Goal: Information Seeking & Learning: Compare options

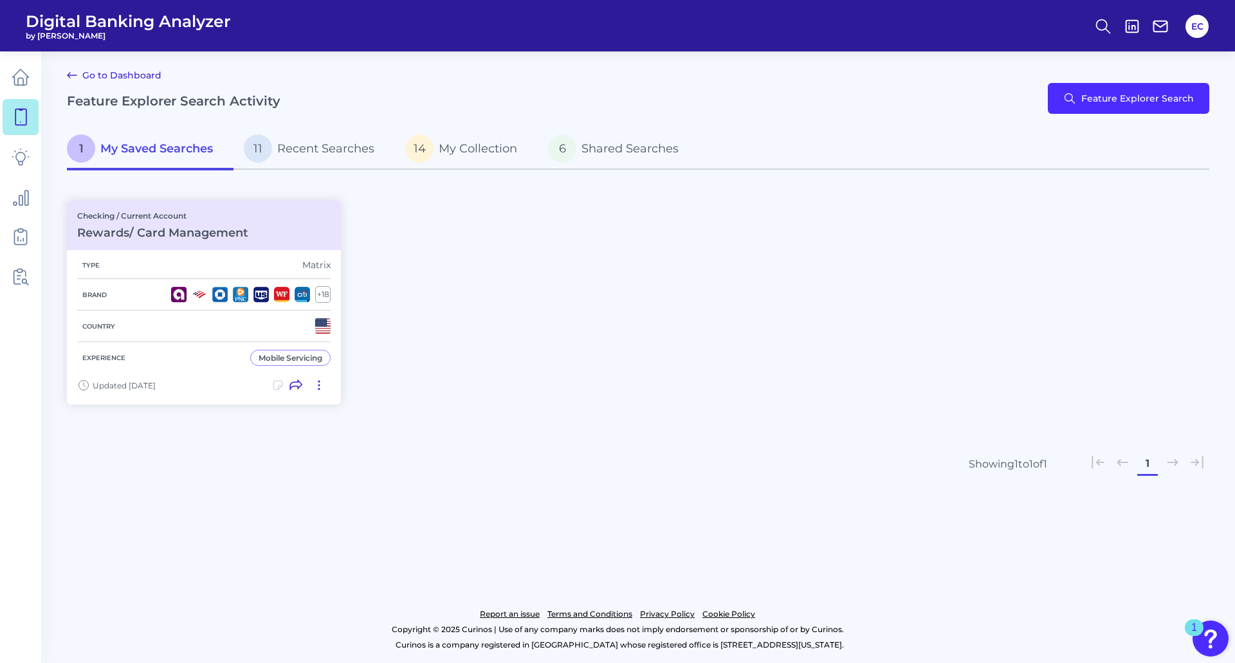
click at [551, 370] on div "Checking / Current Account Rewards/ Card Management Type Matrix Brand + 18 Coun…" at bounding box center [638, 302] width 1142 height 219
click at [1129, 87] on button "Feature Explorer Search" at bounding box center [1128, 98] width 161 height 31
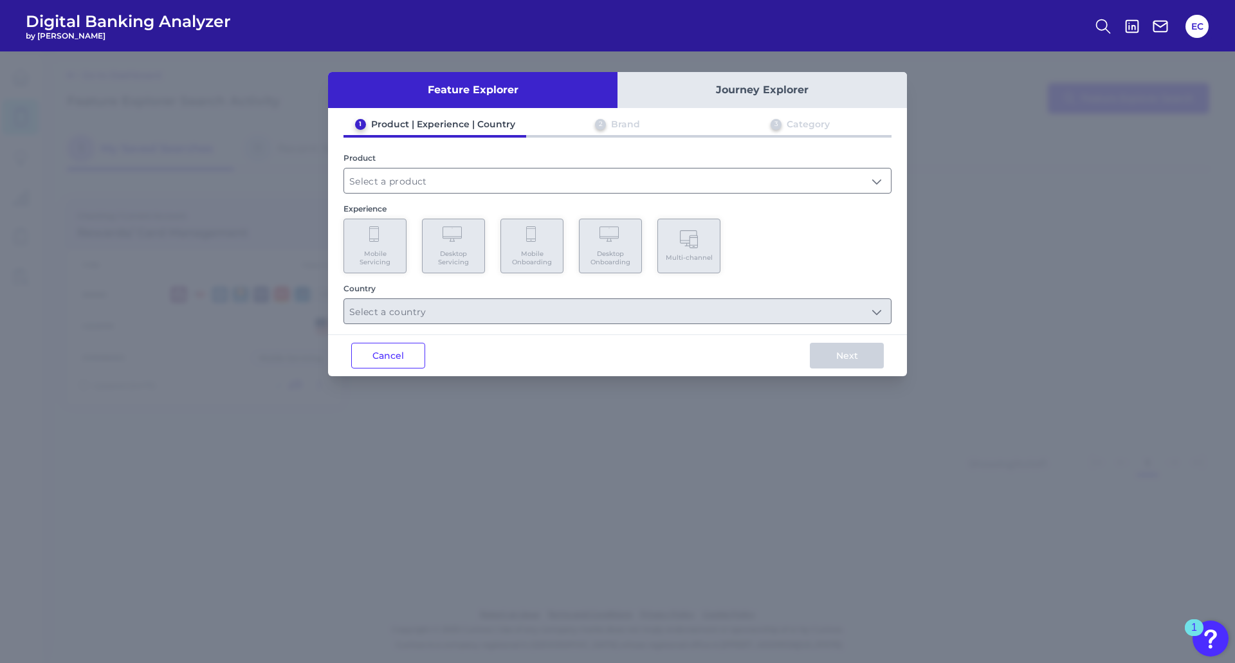
click at [433, 158] on div "Product" at bounding box center [617, 158] width 548 height 10
click at [424, 177] on input "text" at bounding box center [617, 181] width 547 height 24
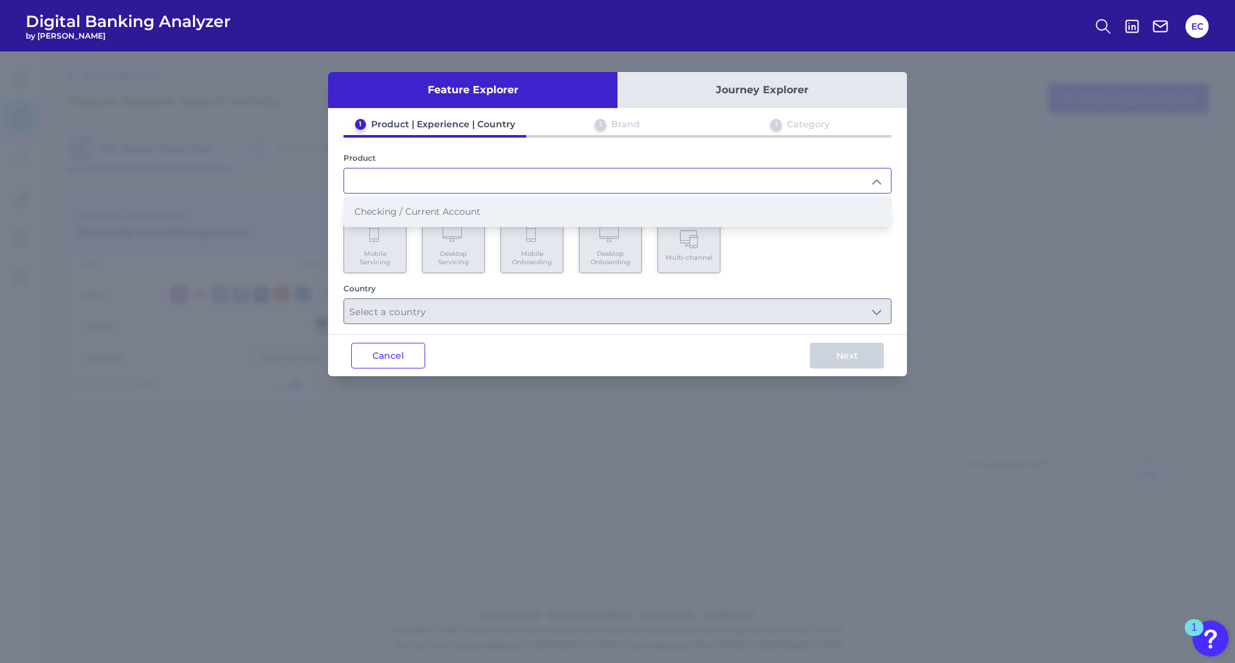
click at [412, 214] on span "Checking / Current Account" at bounding box center [417, 212] width 126 height 12
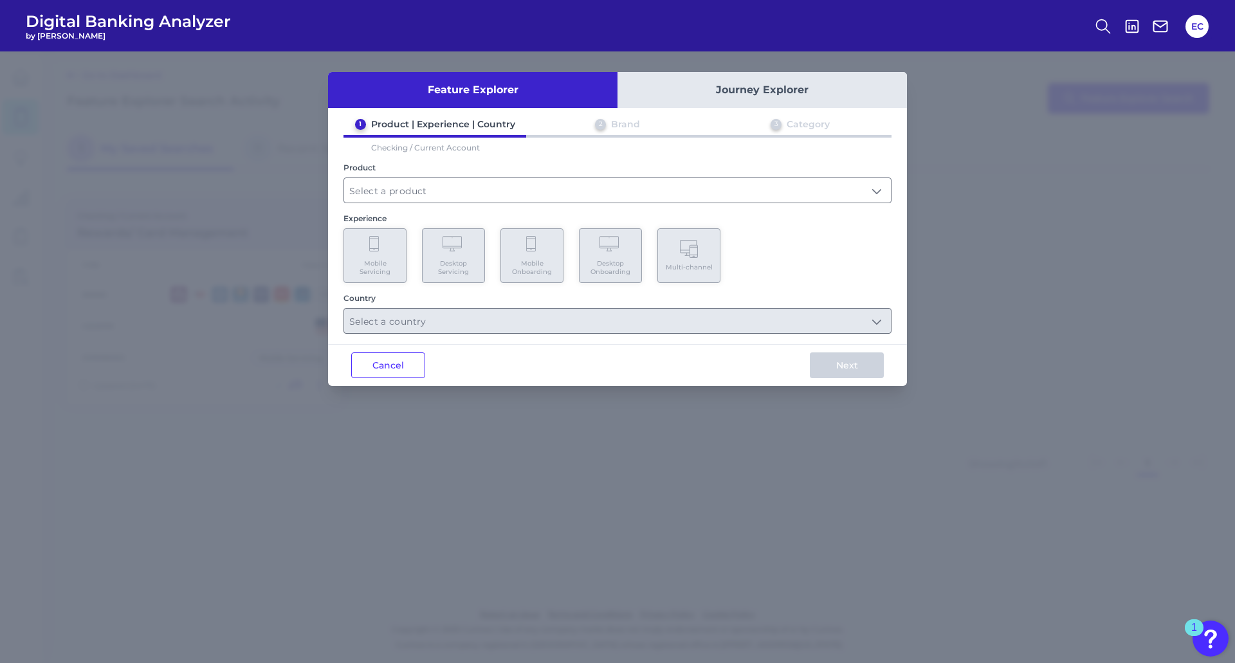
type input "Checking / Current Account"
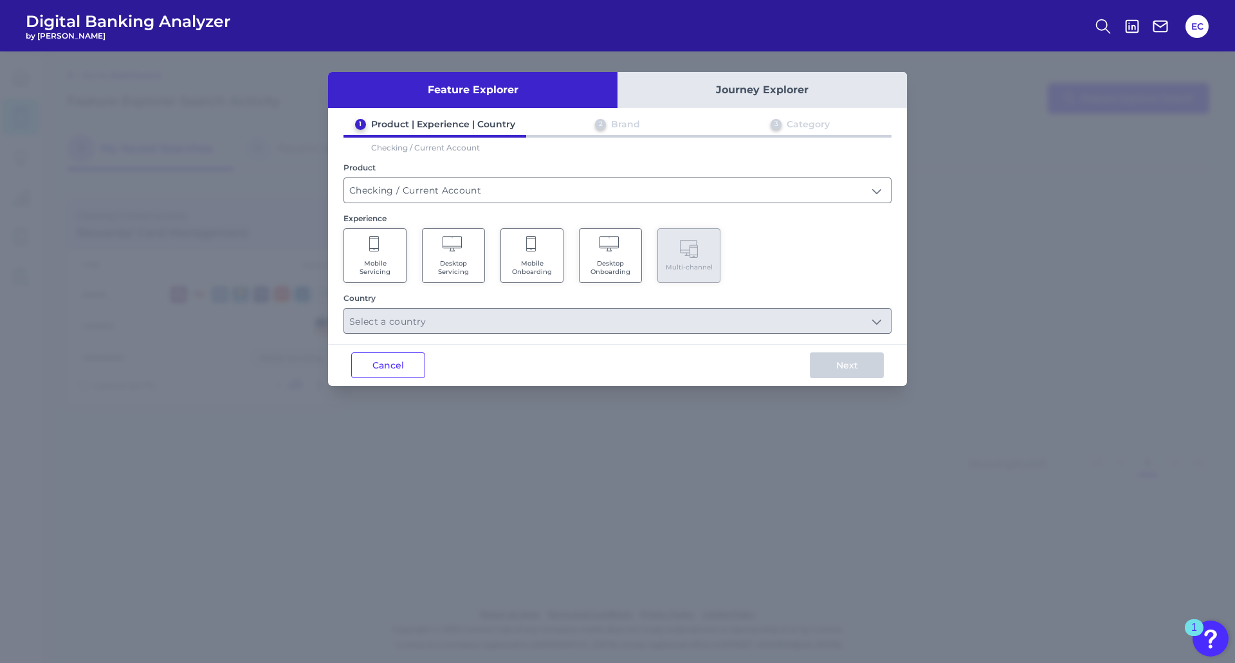
drag, startPoint x: 387, startPoint y: 248, endPoint x: 388, endPoint y: 255, distance: 7.2
click at [387, 248] on Servicing "Mobile Servicing" at bounding box center [374, 255] width 63 height 55
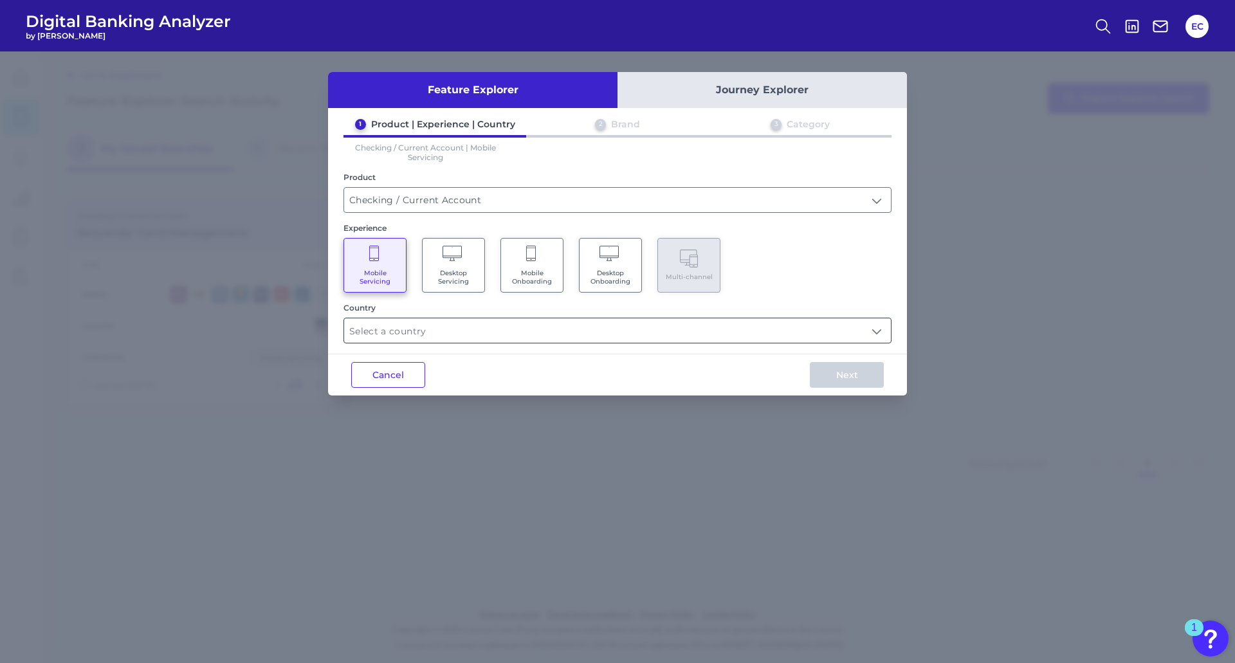
click at [861, 329] on input "text" at bounding box center [617, 330] width 547 height 24
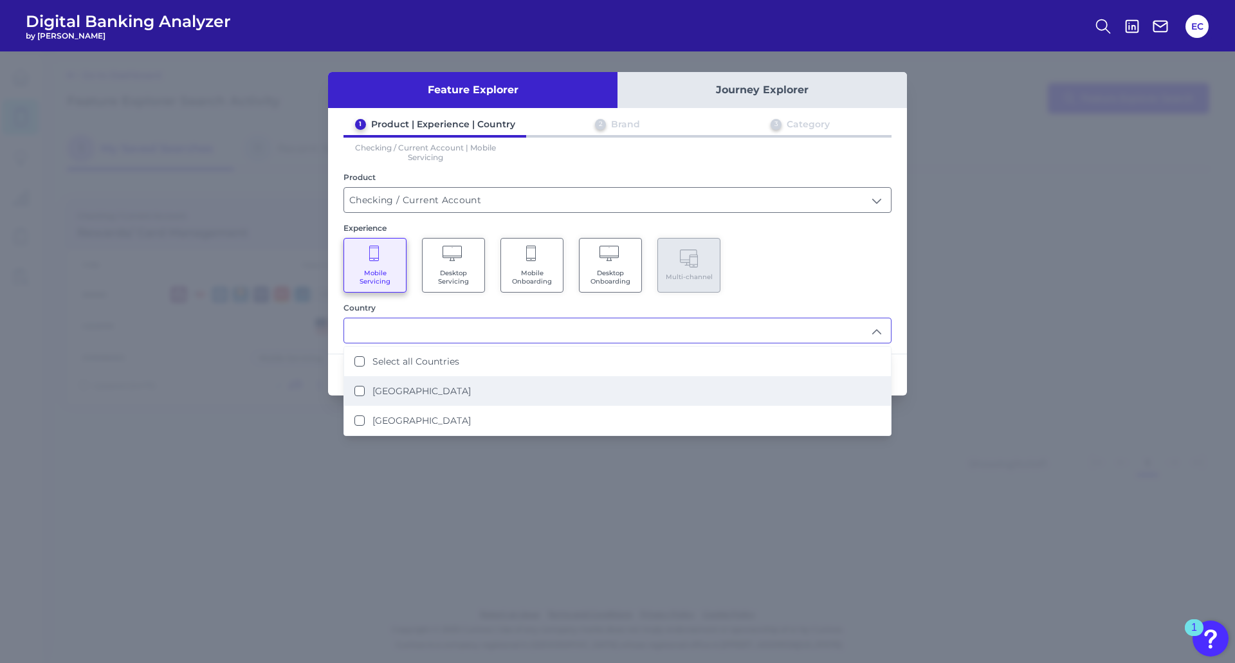
click at [394, 395] on label "[GEOGRAPHIC_DATA]" at bounding box center [421, 391] width 98 height 12
type input "[GEOGRAPHIC_DATA]"
click at [862, 264] on div "Mobile Servicing Desktop Servicing Mobile Onboarding Desktop Onboarding Multi-c…" at bounding box center [617, 265] width 548 height 55
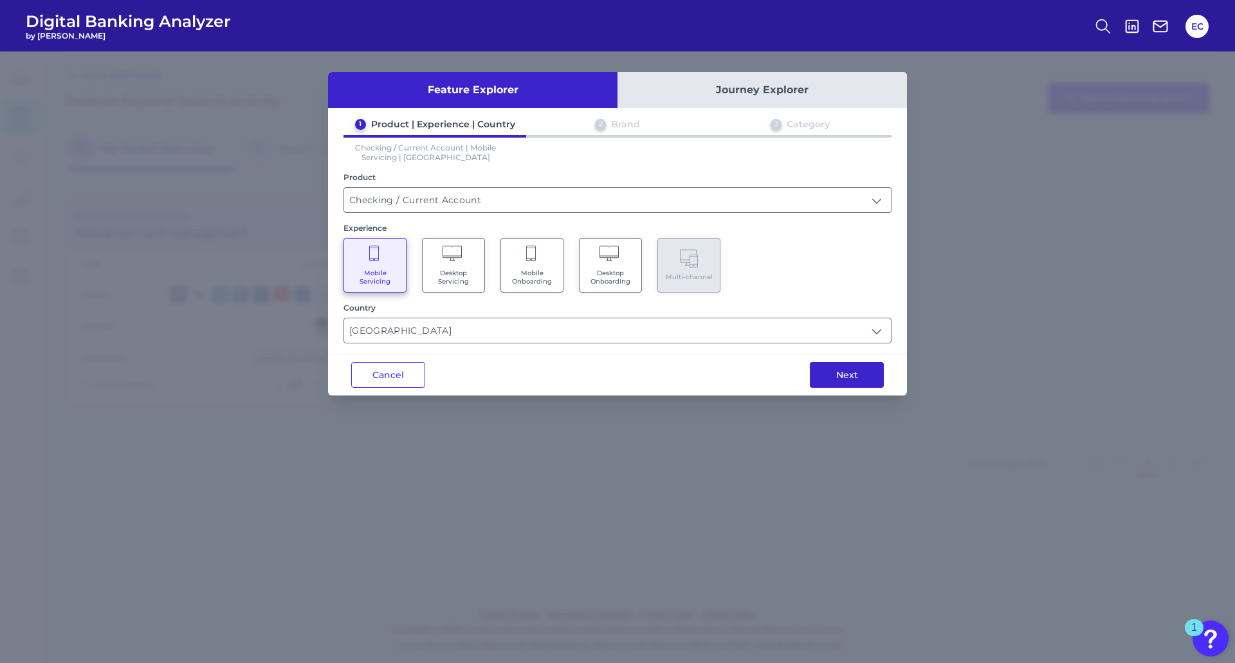
click at [877, 370] on button "Next" at bounding box center [847, 375] width 74 height 26
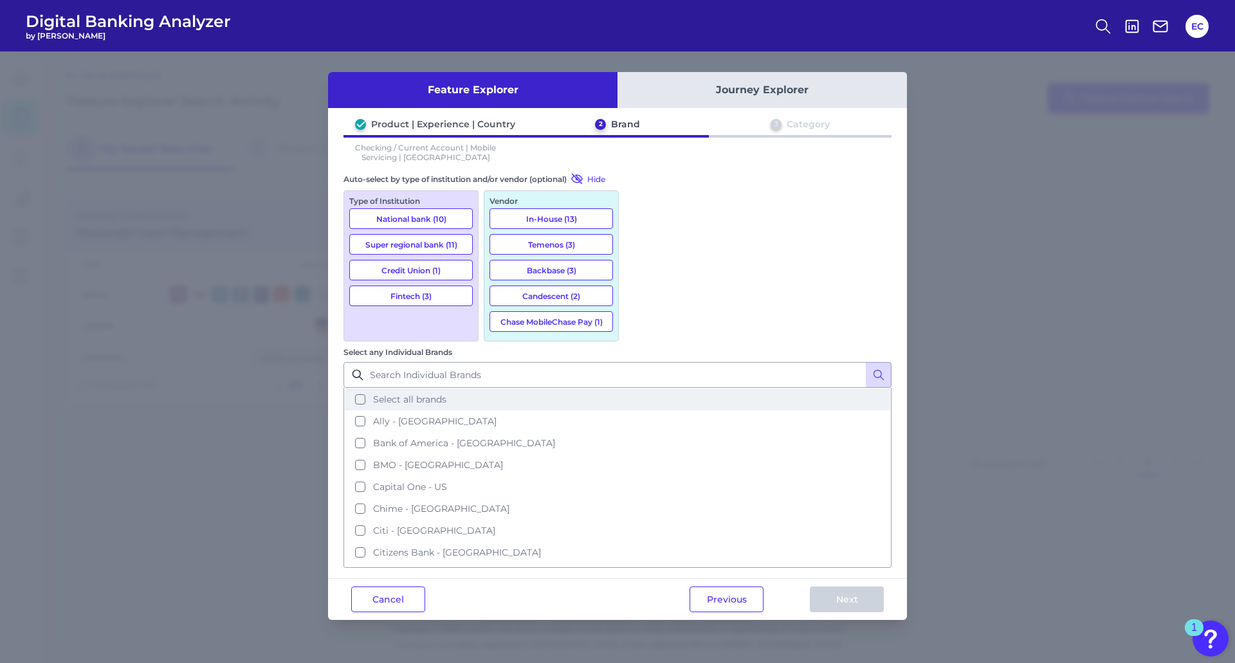
click at [673, 388] on button "Select all brands" at bounding box center [617, 399] width 545 height 22
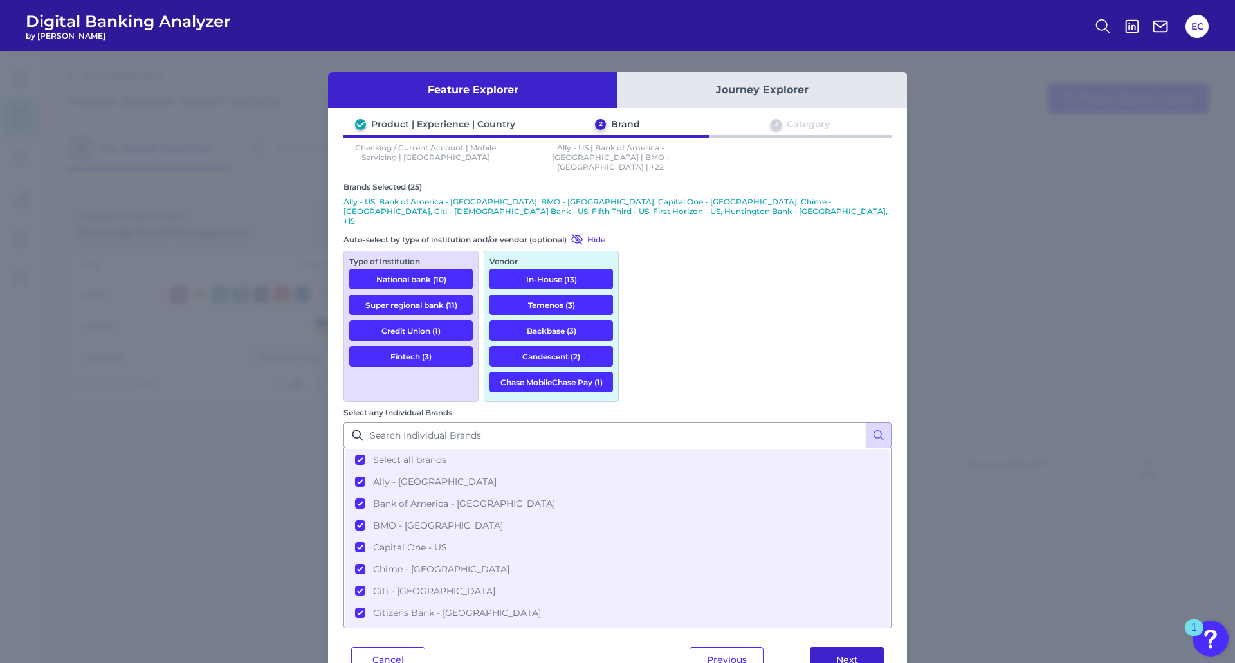
click at [851, 647] on button "Next" at bounding box center [847, 660] width 74 height 26
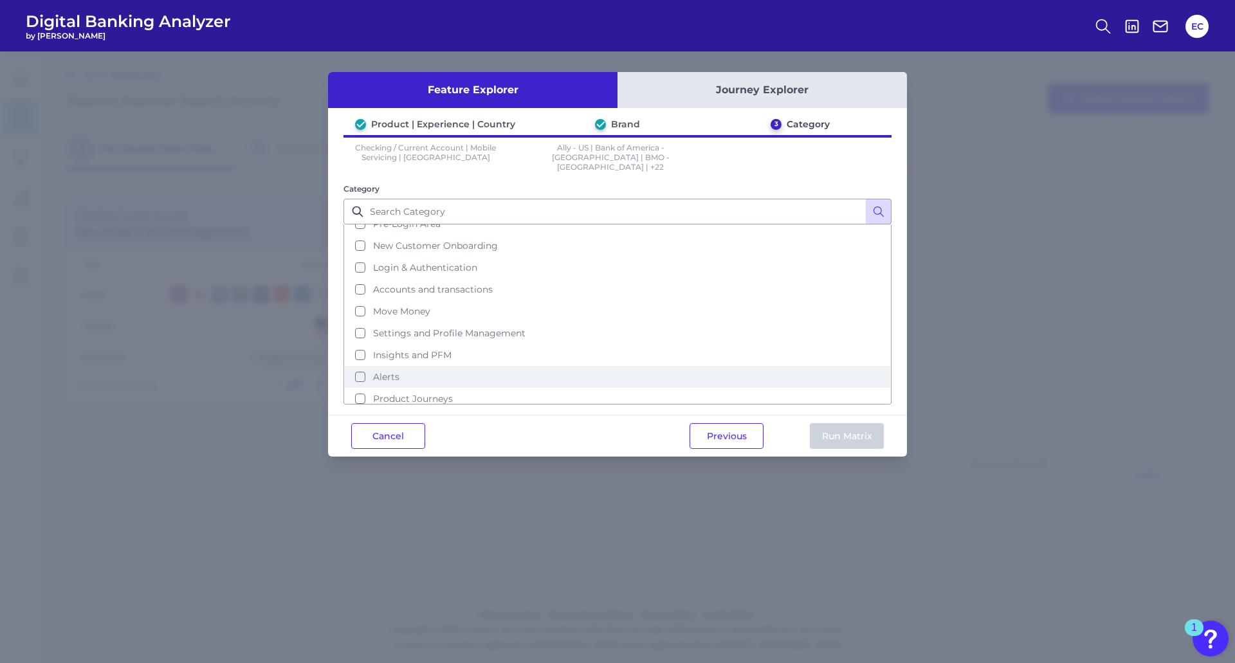
scroll to position [62, 0]
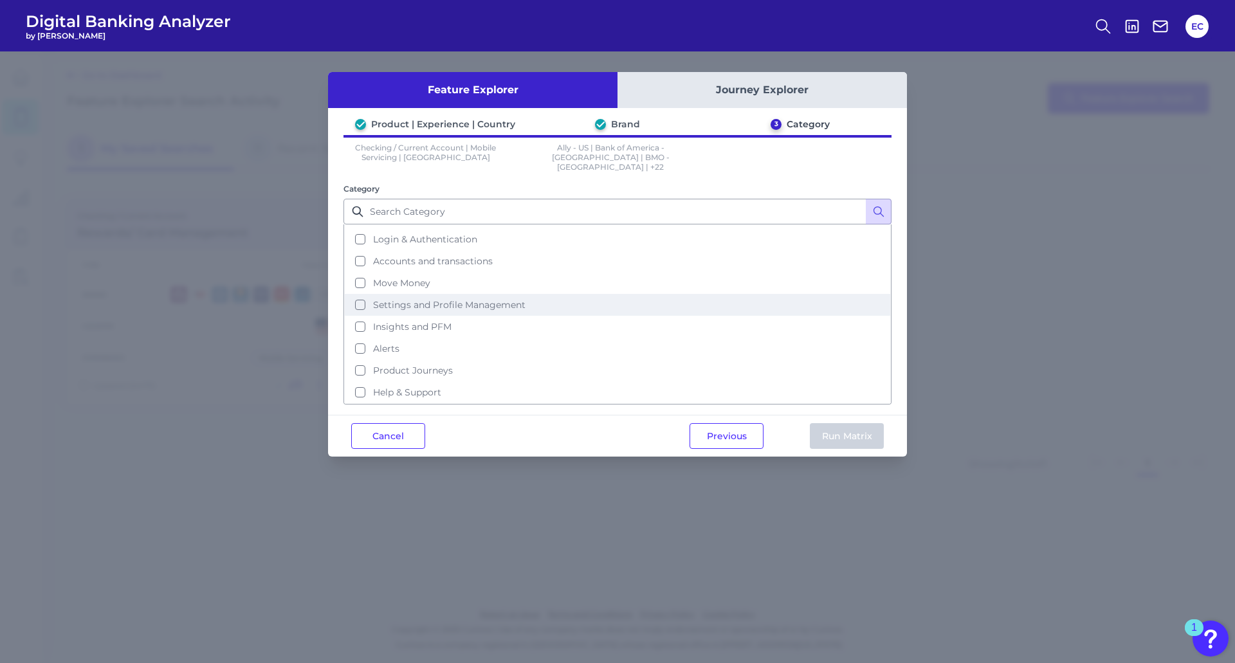
click at [438, 299] on span "Settings and Profile Management" at bounding box center [449, 305] width 152 height 12
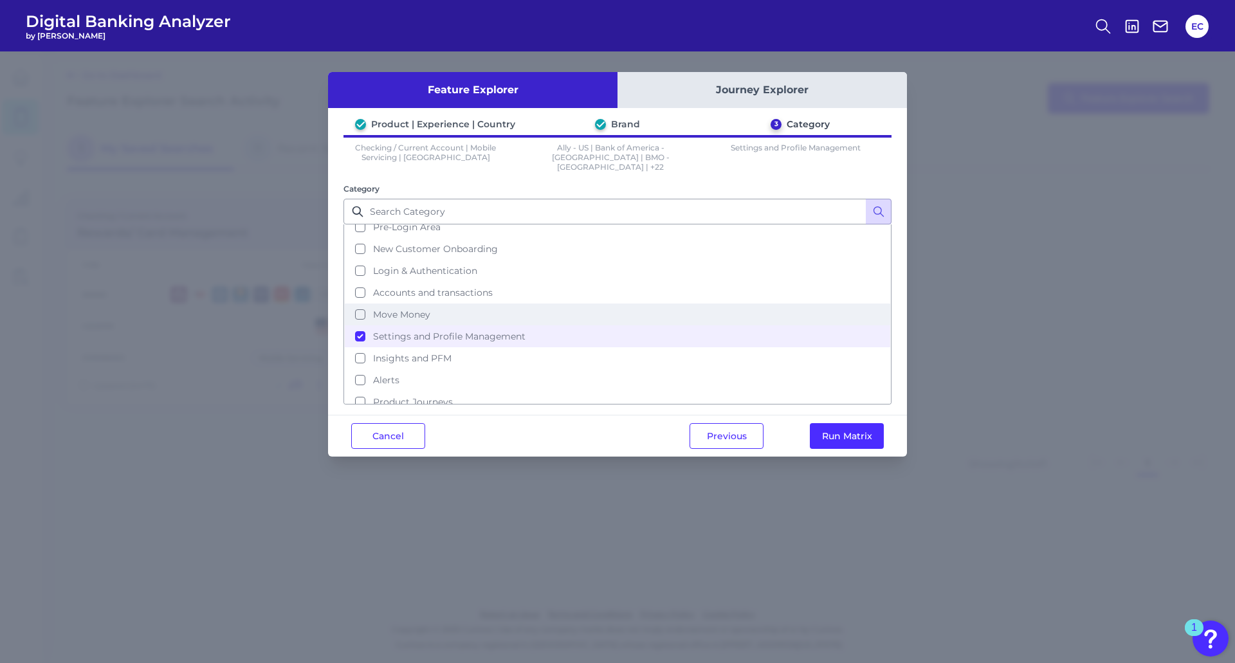
scroll to position [0, 0]
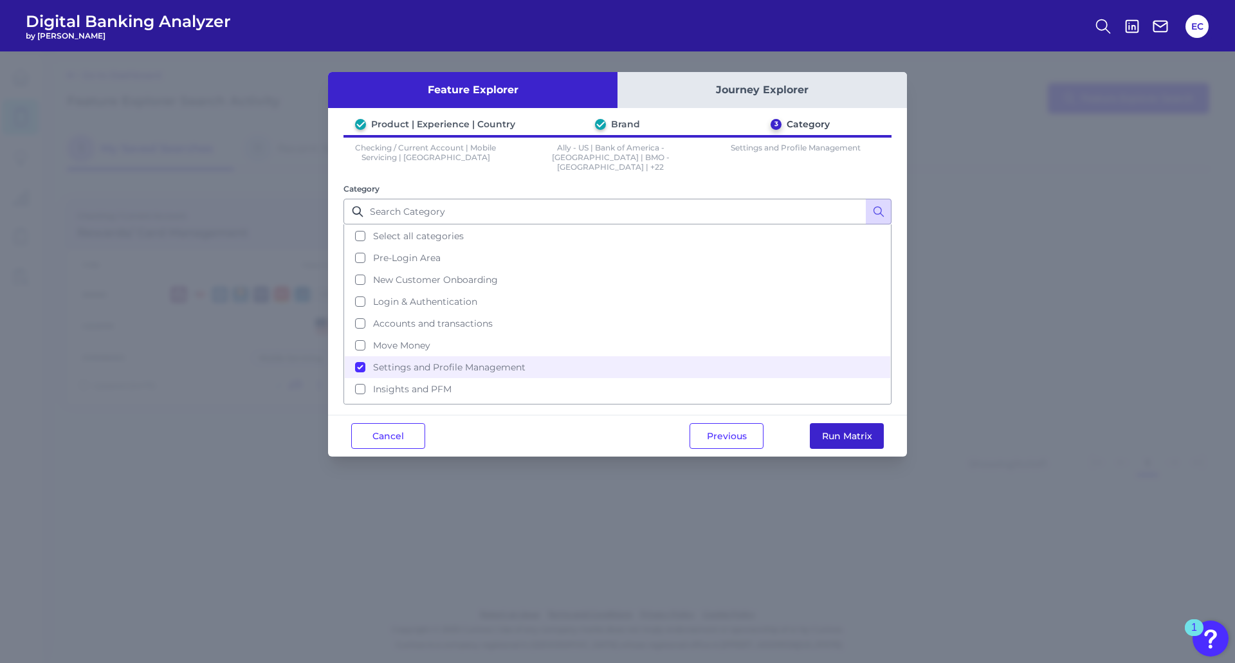
click at [860, 428] on button "Run Matrix" at bounding box center [847, 436] width 74 height 26
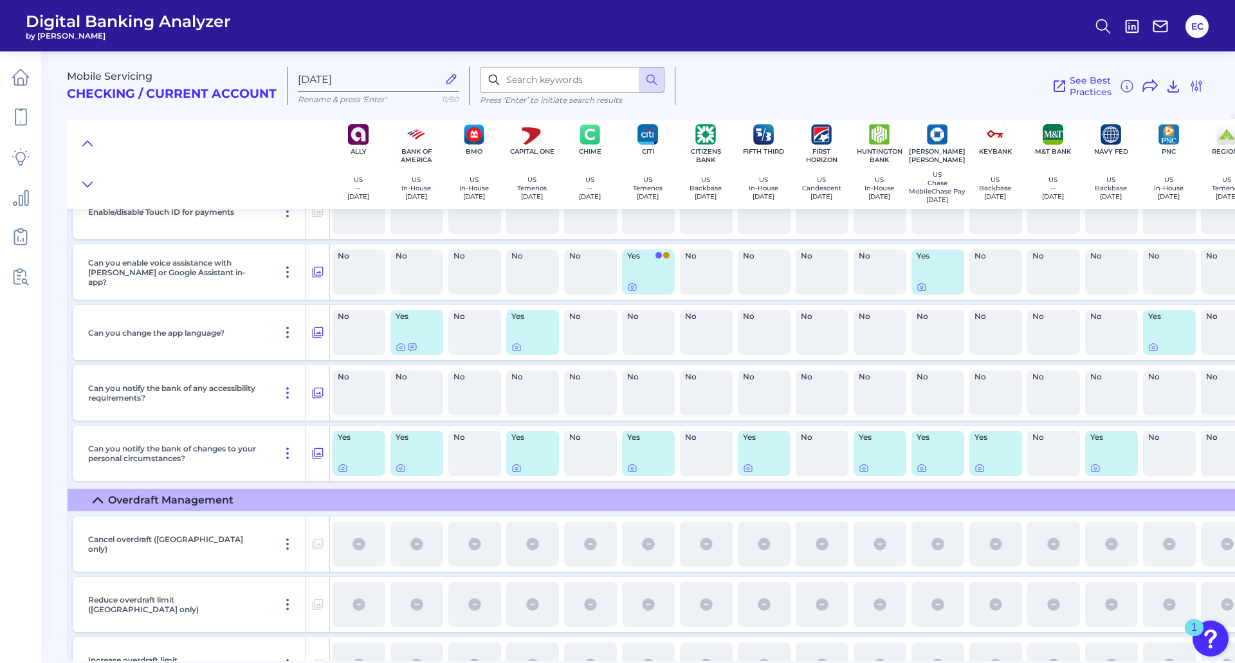
scroll to position [515, 0]
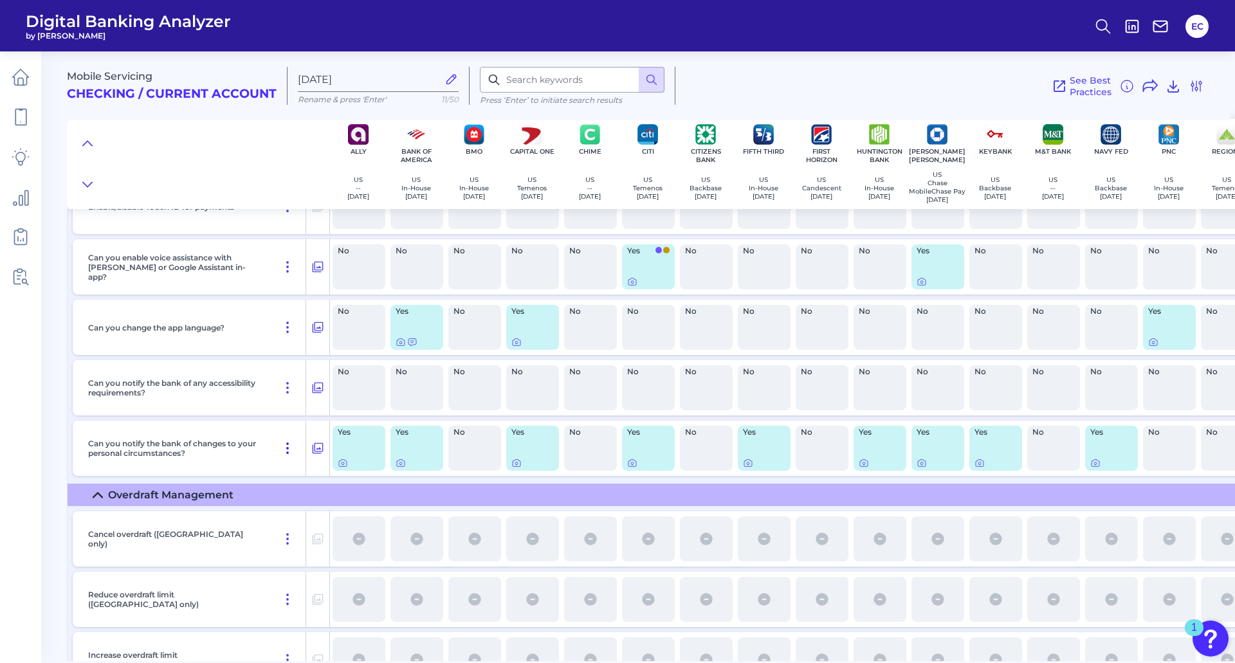
click at [286, 449] on icon at bounding box center [287, 448] width 15 height 15
click at [245, 435] on div "Can you notify the bank of changes to your personal circumstances?" at bounding box center [194, 448] width 223 height 55
click at [342, 468] on icon at bounding box center [343, 463] width 10 height 10
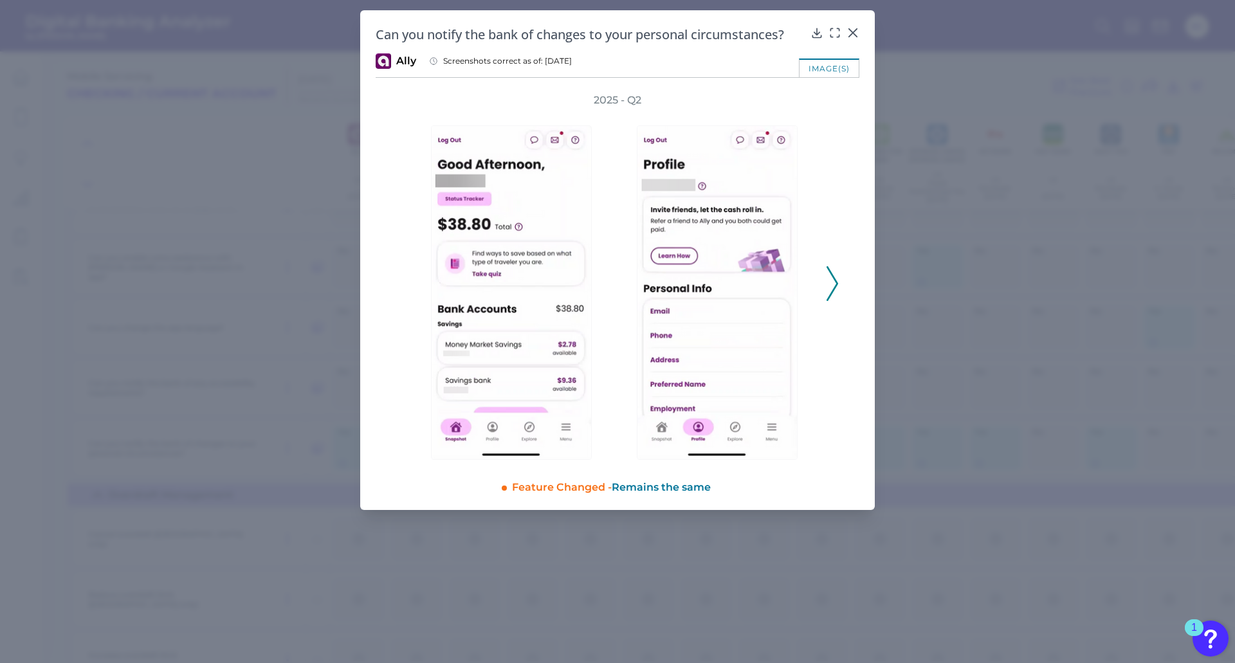
click at [833, 289] on icon at bounding box center [832, 283] width 12 height 35
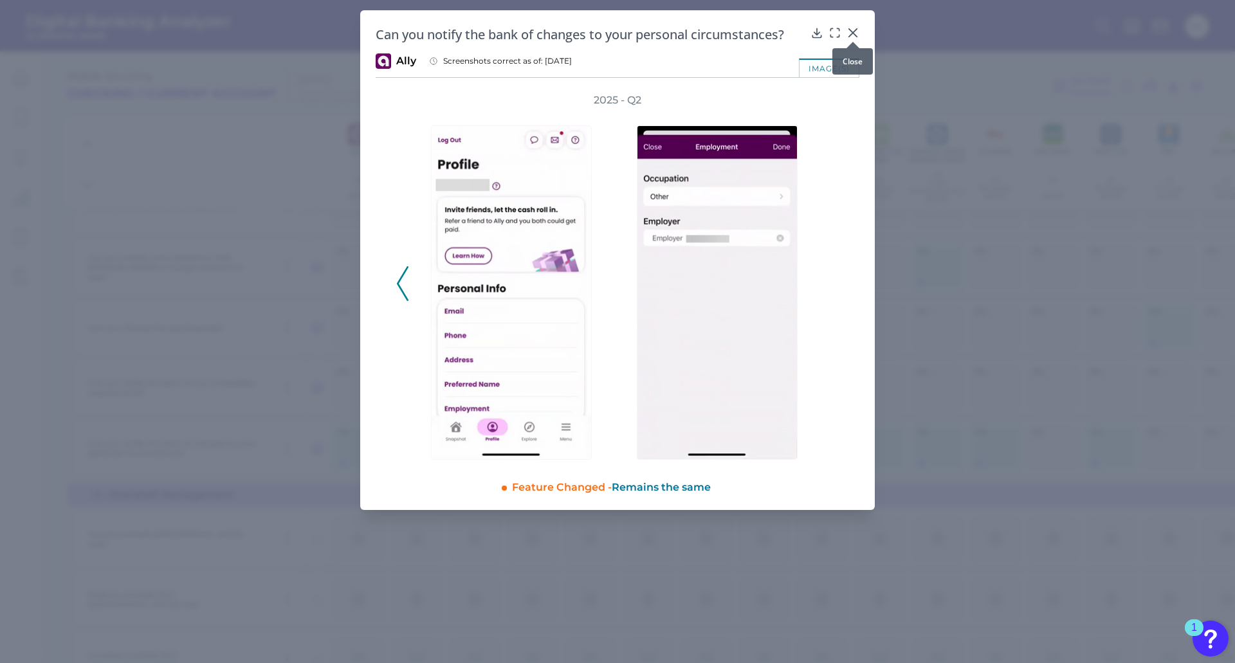
click at [853, 32] on icon at bounding box center [852, 32] width 13 height 13
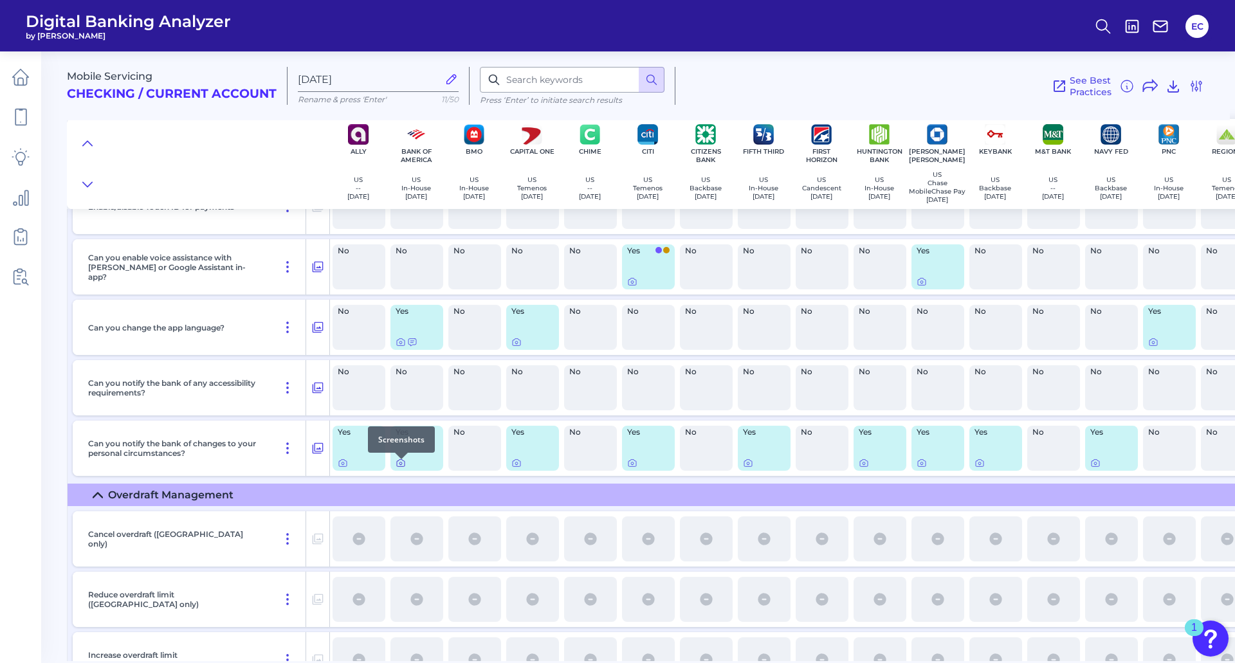
click at [403, 464] on div at bounding box center [401, 459] width 13 height 13
click at [401, 465] on div at bounding box center [401, 459] width 13 height 13
click at [401, 465] on icon at bounding box center [400, 463] width 3 height 3
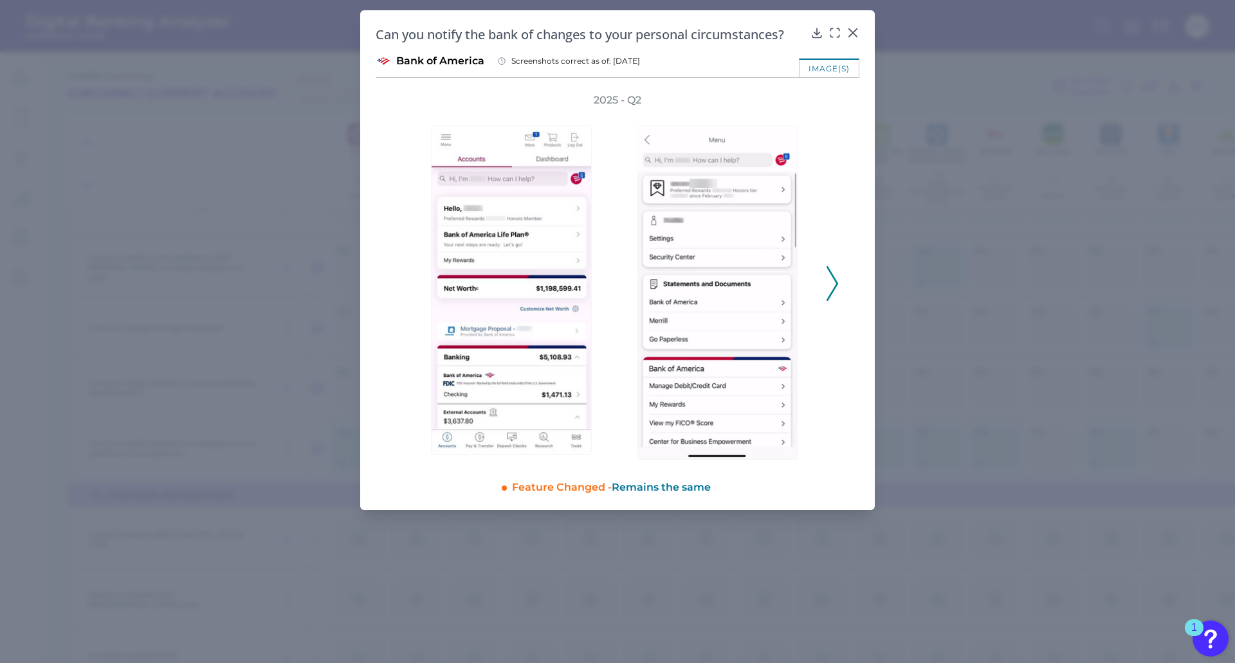
click at [832, 284] on icon at bounding box center [832, 283] width 12 height 35
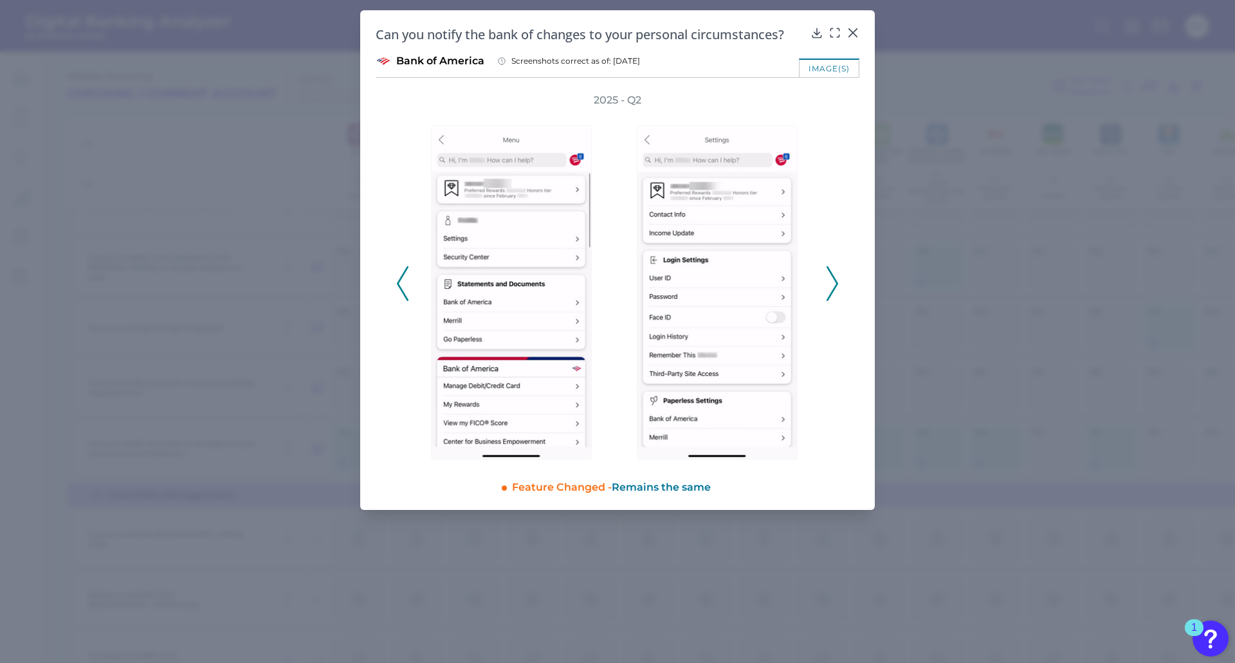
click at [832, 284] on icon at bounding box center [832, 283] width 12 height 35
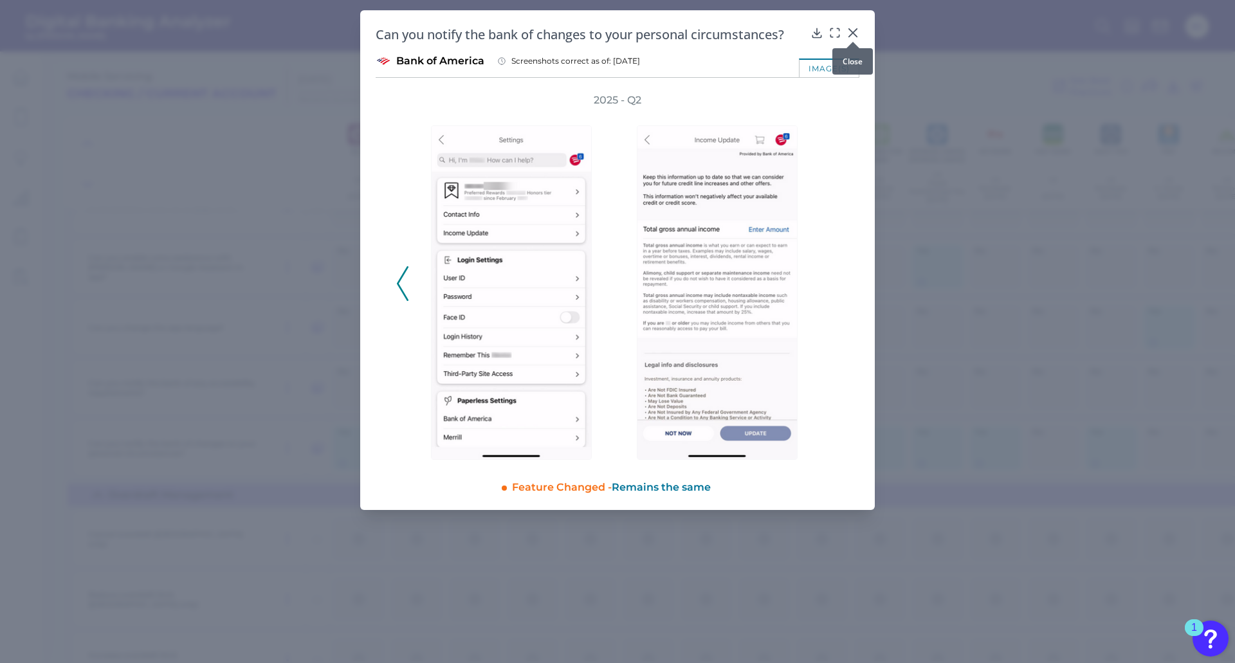
click at [852, 37] on div at bounding box center [852, 41] width 13 height 13
click at [853, 30] on icon at bounding box center [852, 32] width 13 height 13
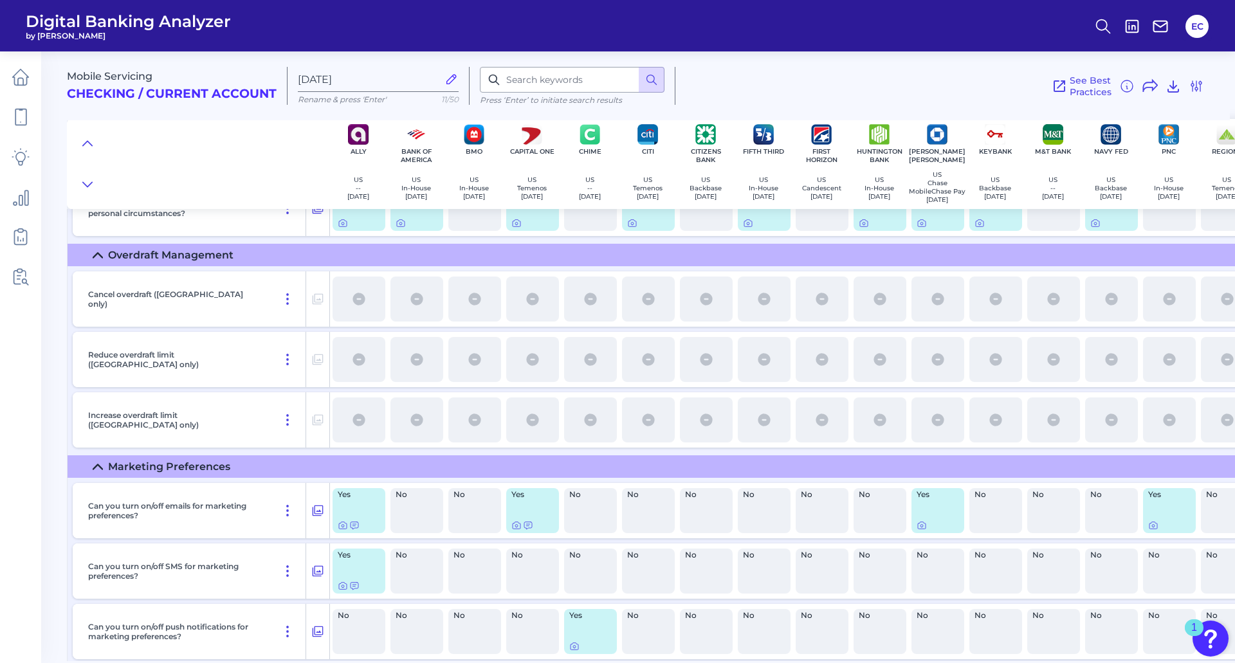
scroll to position [643, 0]
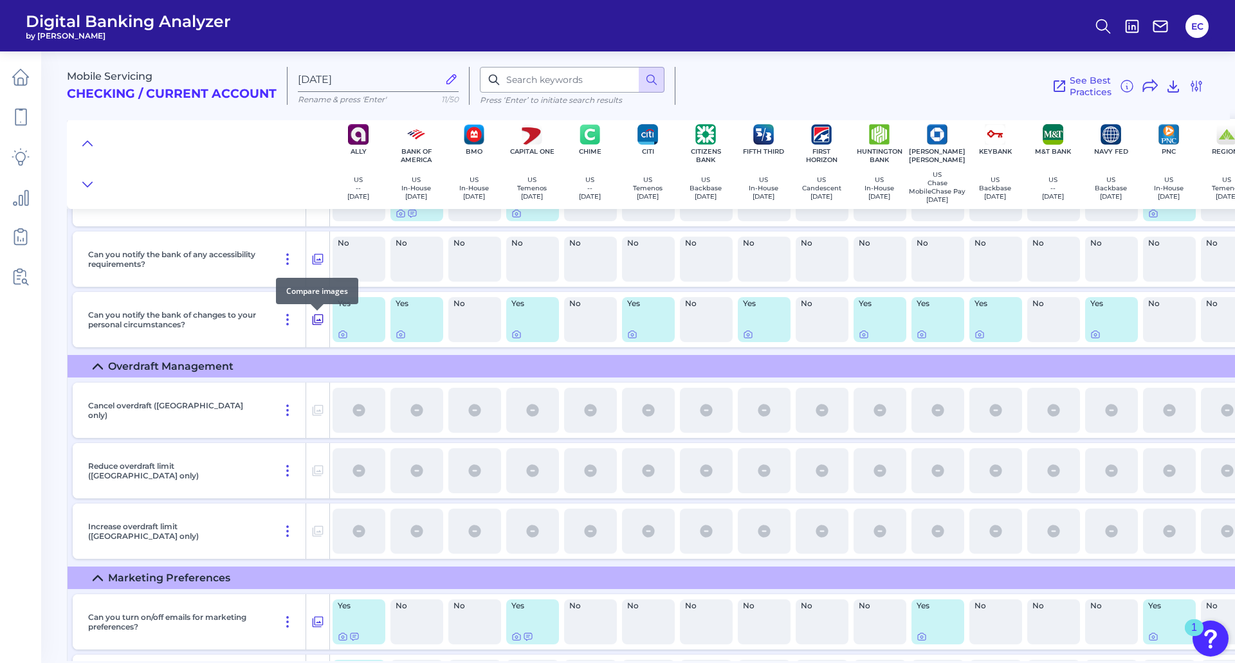
click at [322, 322] on icon at bounding box center [318, 319] width 11 height 11
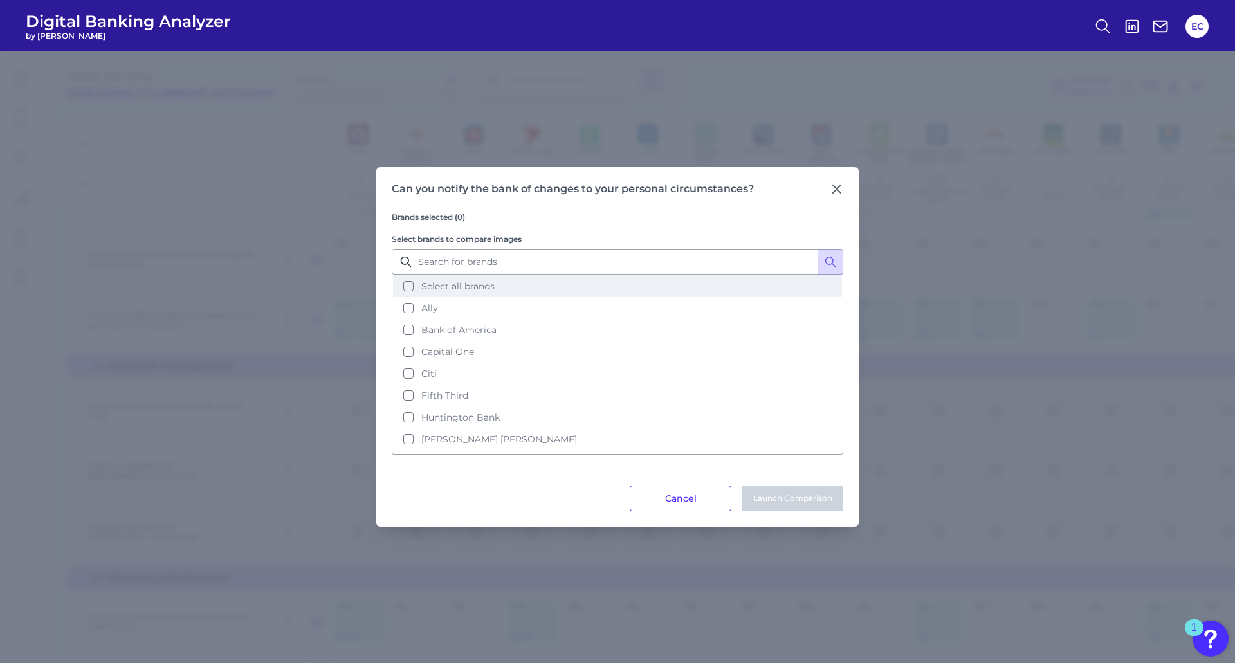
click at [468, 287] on span "Select all brands" at bounding box center [457, 286] width 73 height 12
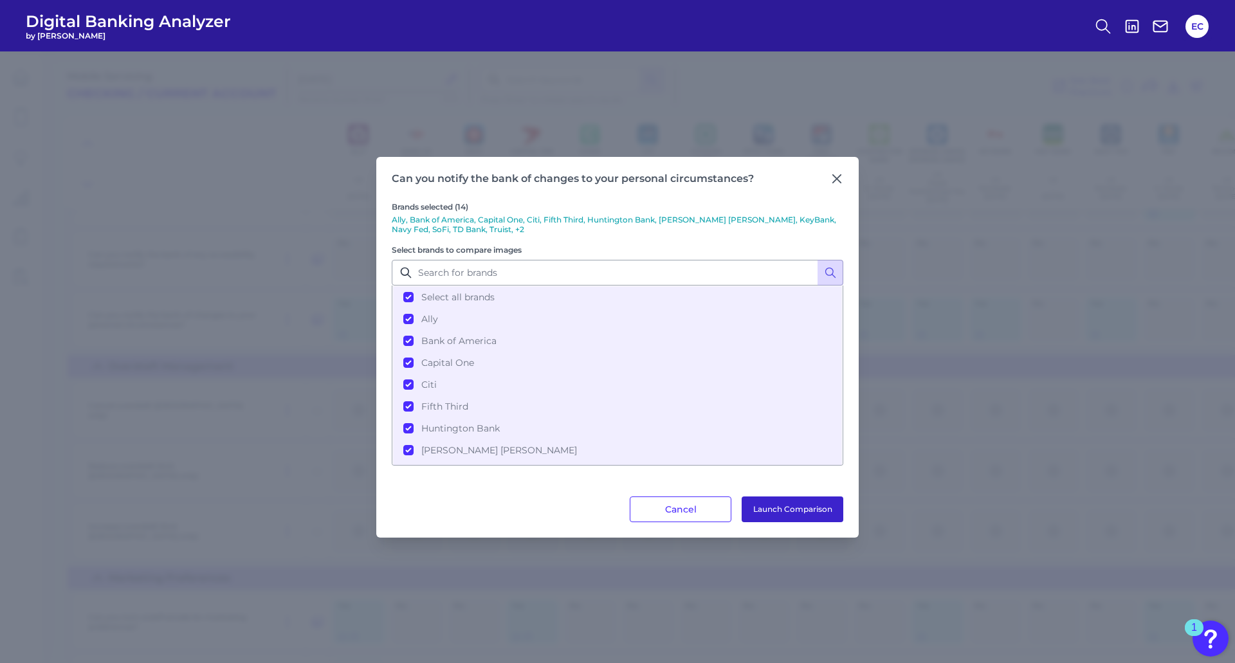
click at [814, 515] on button "Launch Comparison" at bounding box center [793, 509] width 102 height 26
